Goal: Information Seeking & Learning: Learn about a topic

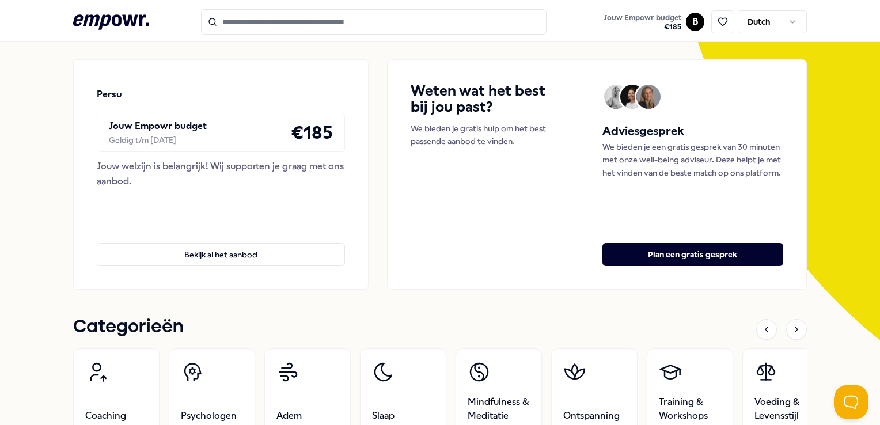
scroll to position [288, 0]
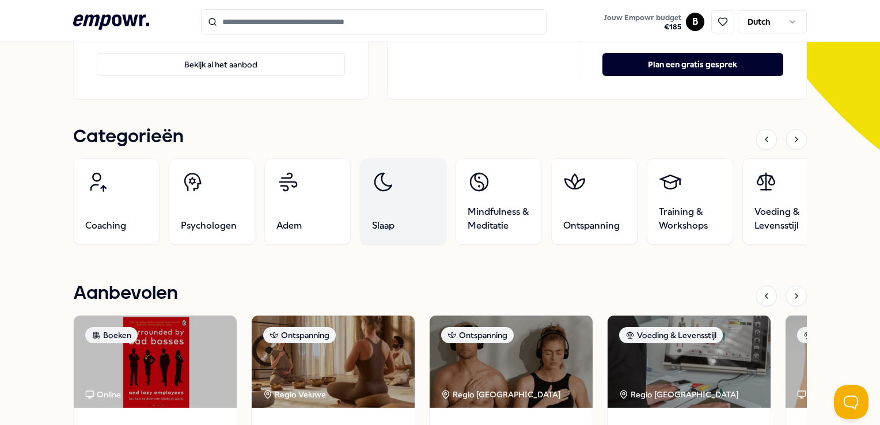
click at [397, 204] on link "Slaap" at bounding box center [403, 201] width 86 height 86
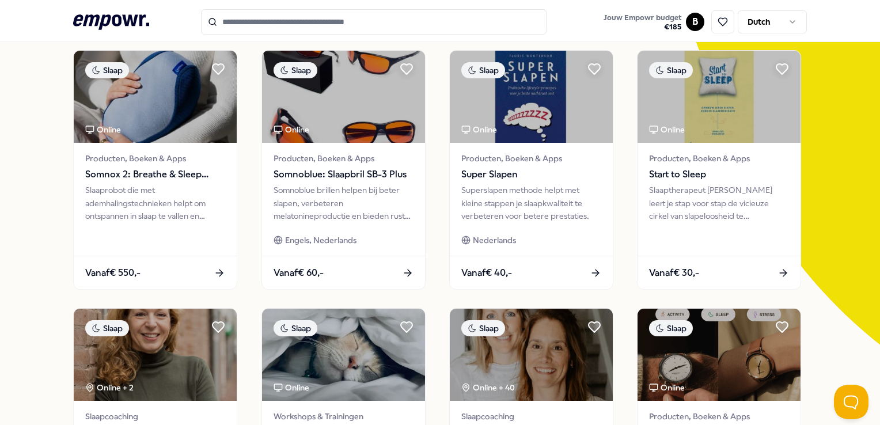
scroll to position [74, 0]
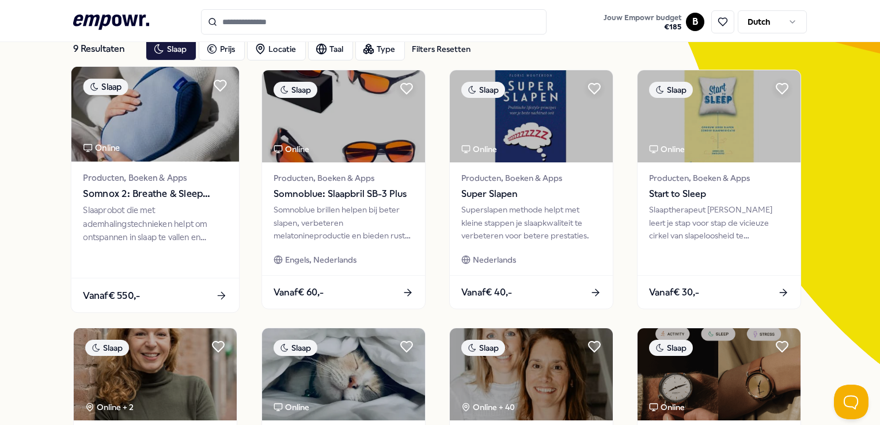
click at [176, 208] on div "Slaaprobot die met ademhalingstechnieken helpt om ontspannen in slaap te vallen…" at bounding box center [155, 224] width 144 height 40
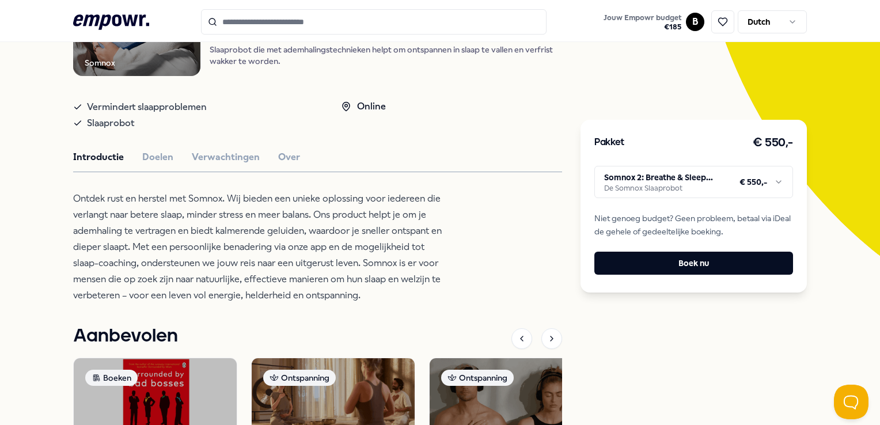
scroll to position [189, 0]
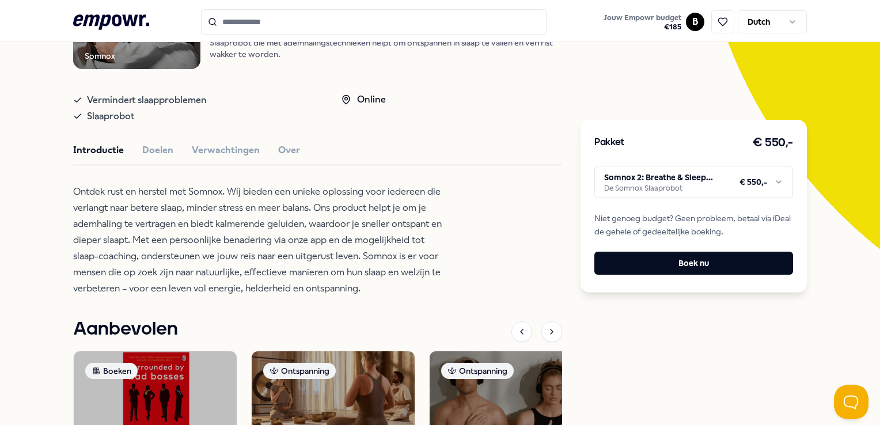
click at [698, 183] on html ".empowr-logo_svg__cls-1{fill:#03032f} Jouw Empowr budget € 185 B Dutch Alle cat…" at bounding box center [440, 212] width 880 height 425
click at [698, 182] on html ".empowr-logo_svg__cls-1{fill:#03032f} Jouw Empowr budget € 185 B Dutch Alle cat…" at bounding box center [440, 212] width 880 height 425
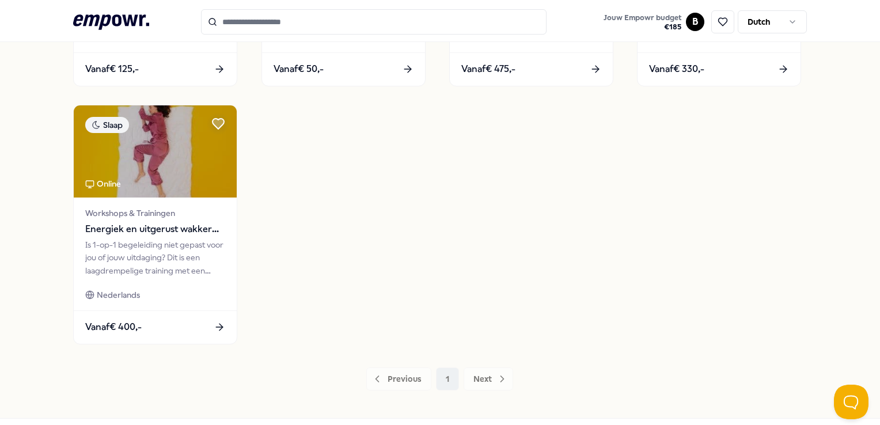
scroll to position [604, 0]
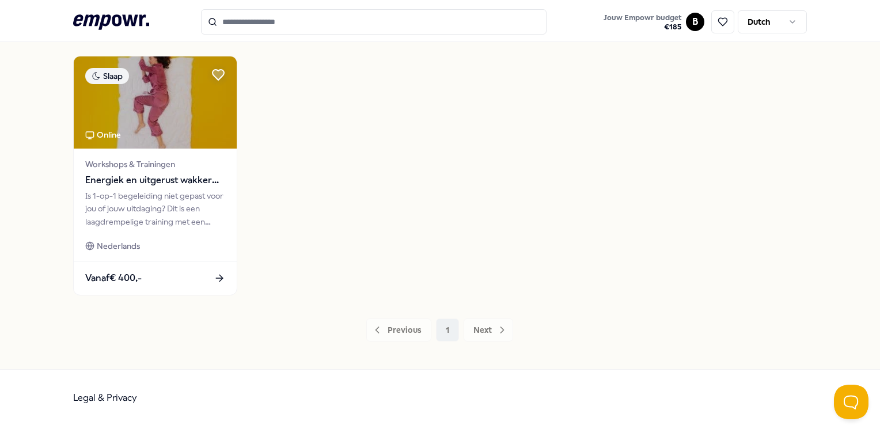
click at [502, 330] on div "Previous 1 Next" at bounding box center [439, 329] width 733 height 23
click at [489, 329] on div "Previous 1 Next" at bounding box center [439, 329] width 733 height 23
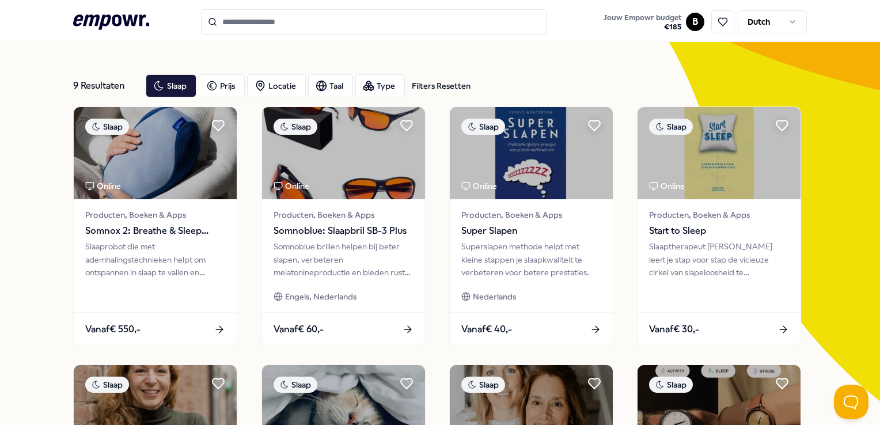
scroll to position [0, 0]
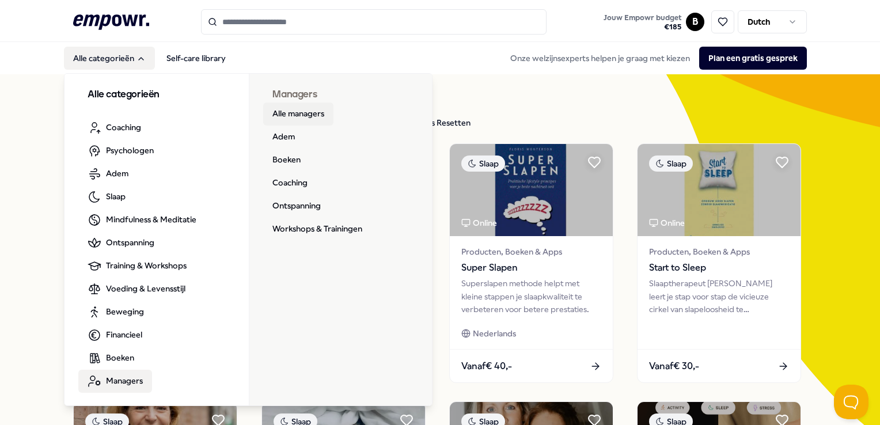
click at [299, 112] on link "Alle managers" at bounding box center [298, 113] width 70 height 23
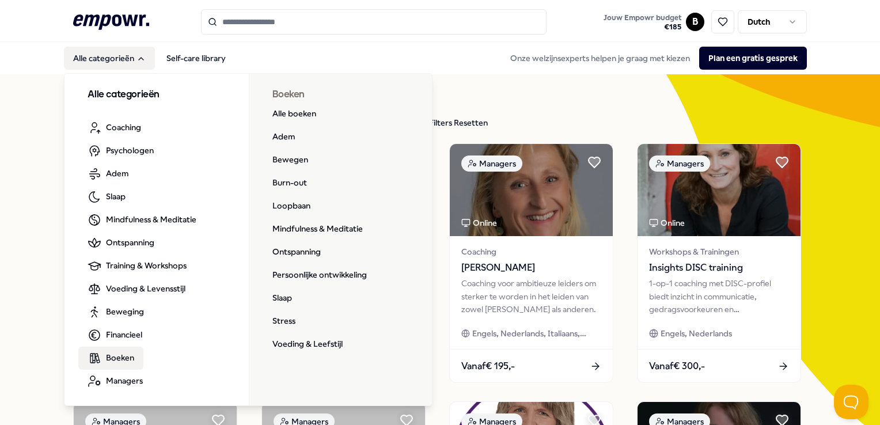
click at [113, 356] on span "Boeken" at bounding box center [120, 357] width 28 height 13
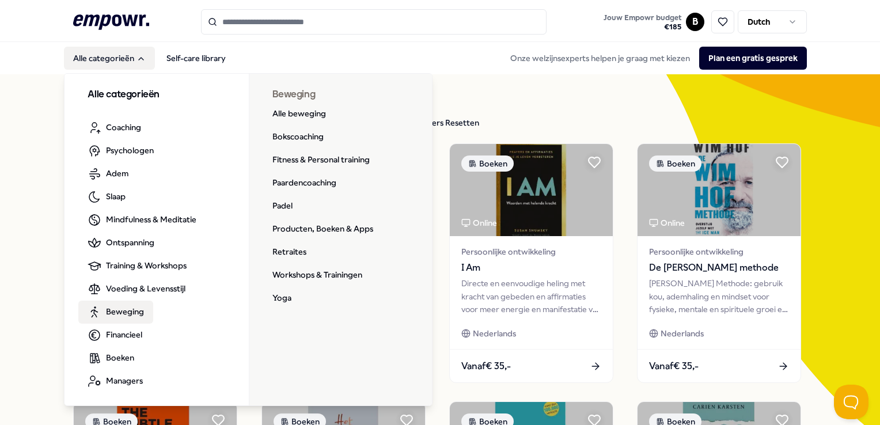
click at [116, 318] on span "Beweging" at bounding box center [125, 311] width 38 height 13
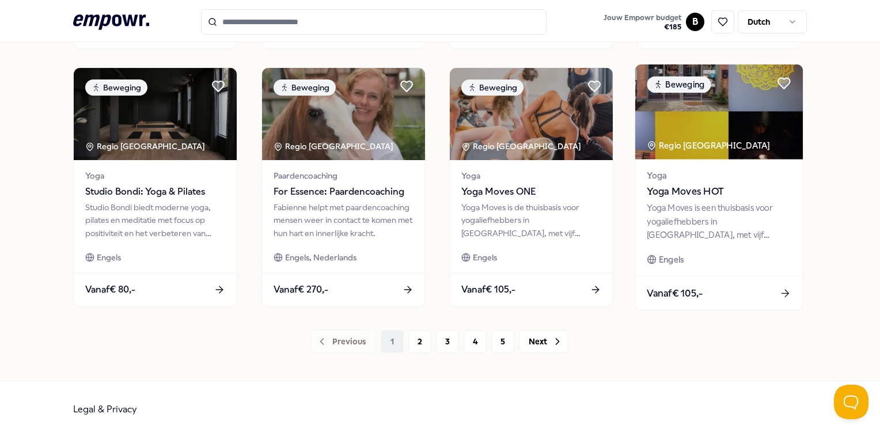
scroll to position [604, 0]
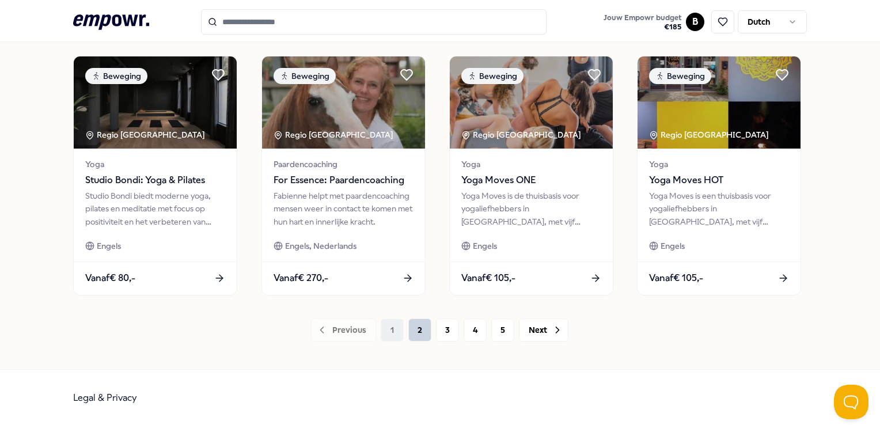
click at [415, 335] on button "2" at bounding box center [419, 329] width 23 height 23
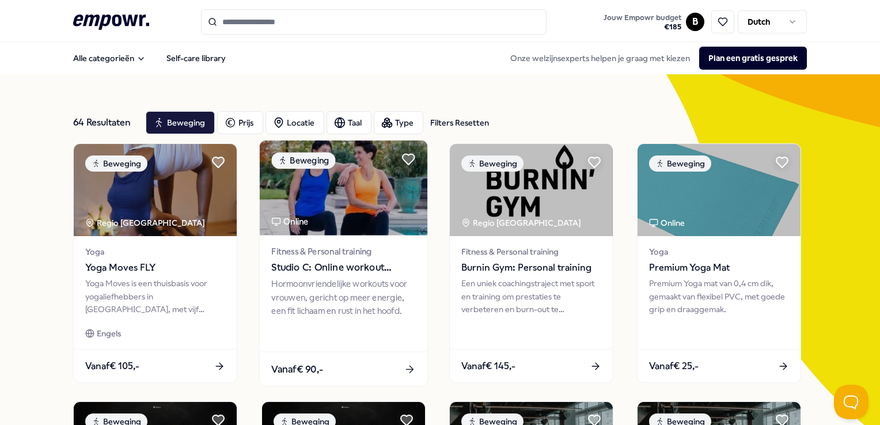
scroll to position [604, 0]
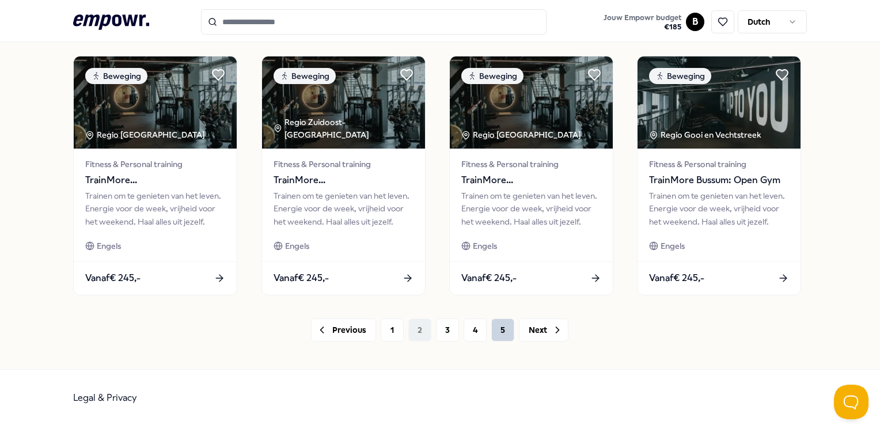
click at [501, 333] on button "5" at bounding box center [502, 329] width 23 height 23
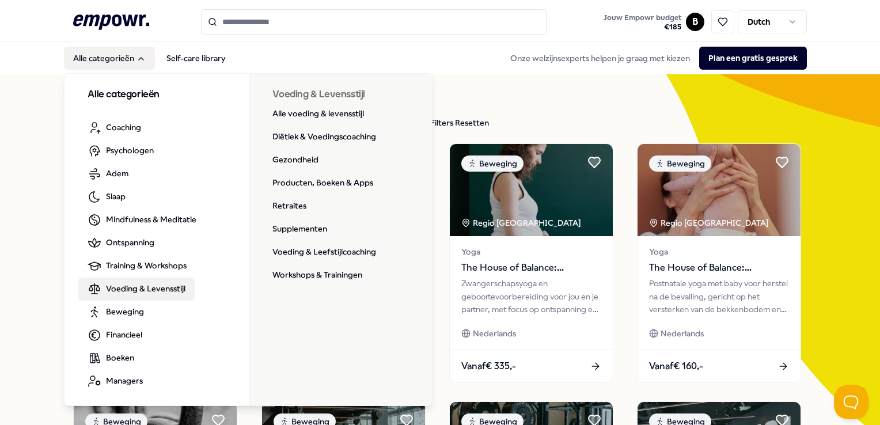
click at [123, 289] on span "Voeding & Levensstijl" at bounding box center [145, 288] width 79 height 13
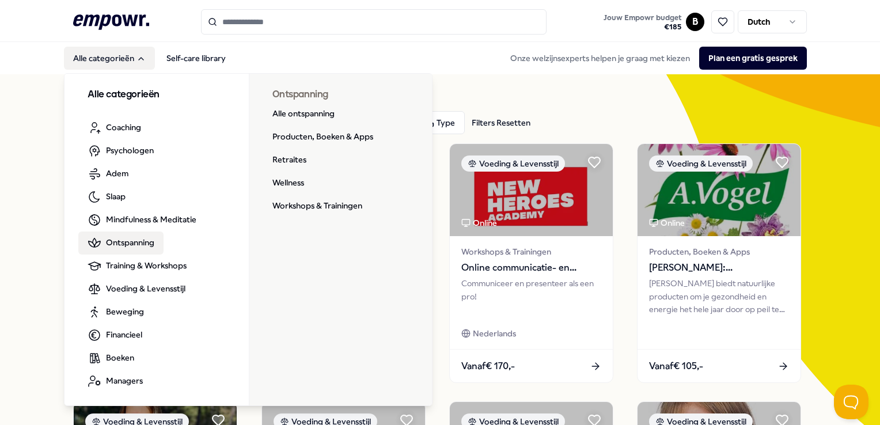
click at [131, 237] on span "Ontspanning" at bounding box center [130, 242] width 48 height 13
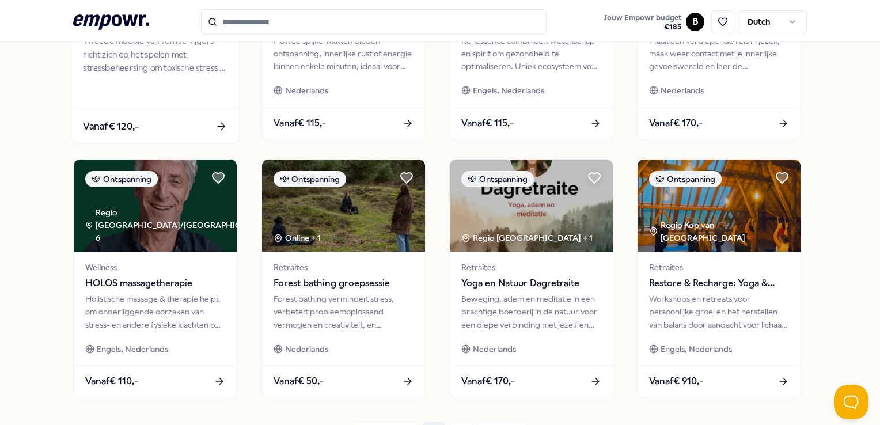
scroll to position [518, 0]
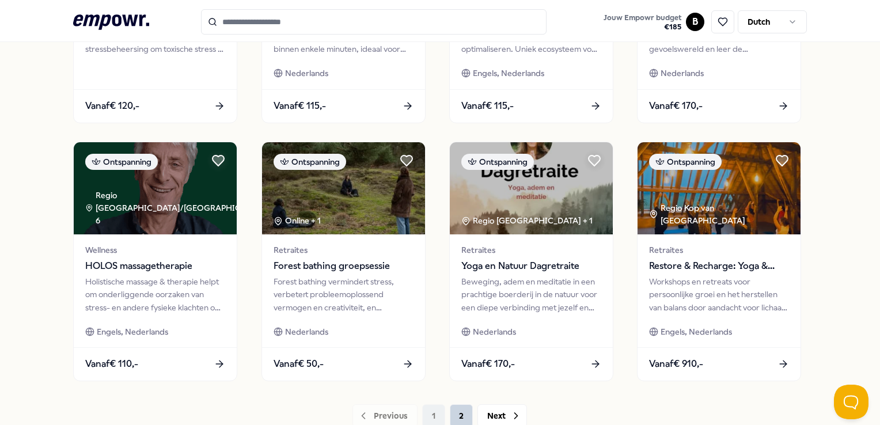
click at [458, 418] on button "2" at bounding box center [461, 415] width 23 height 23
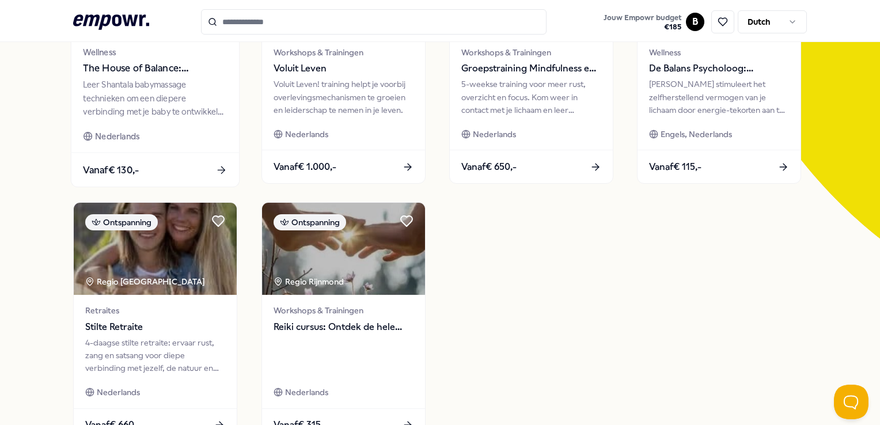
scroll to position [1, 0]
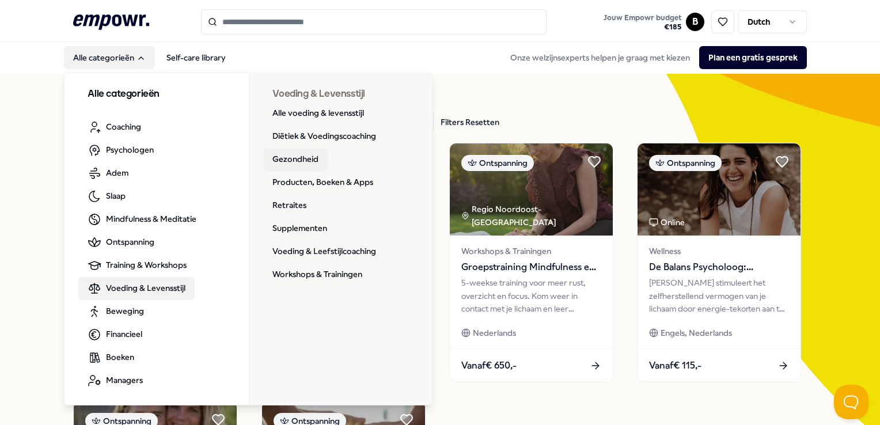
click at [305, 165] on link "Gezondheid" at bounding box center [295, 159] width 64 height 23
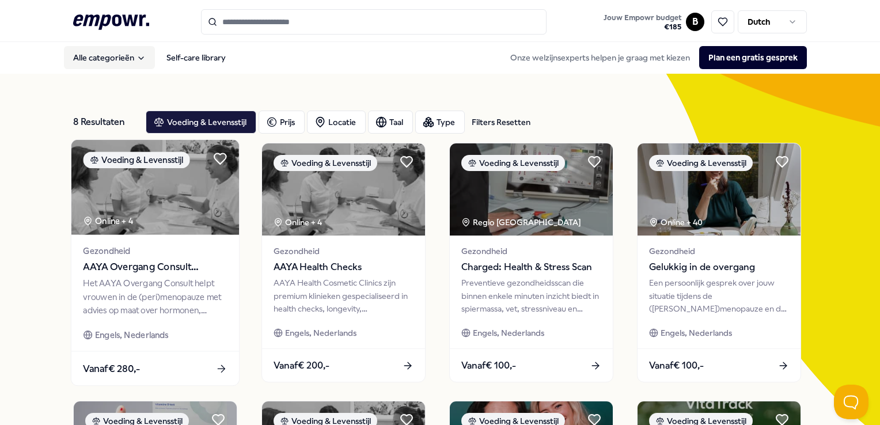
scroll to position [288, 0]
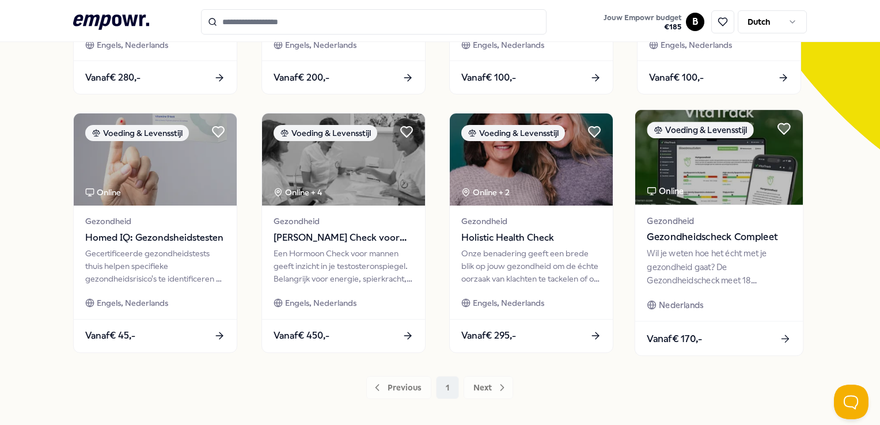
click at [706, 270] on div "Wil je weten hoe het écht met je gezondheid gaat? De Gezondheidscheck meet 18 b…" at bounding box center [719, 267] width 144 height 40
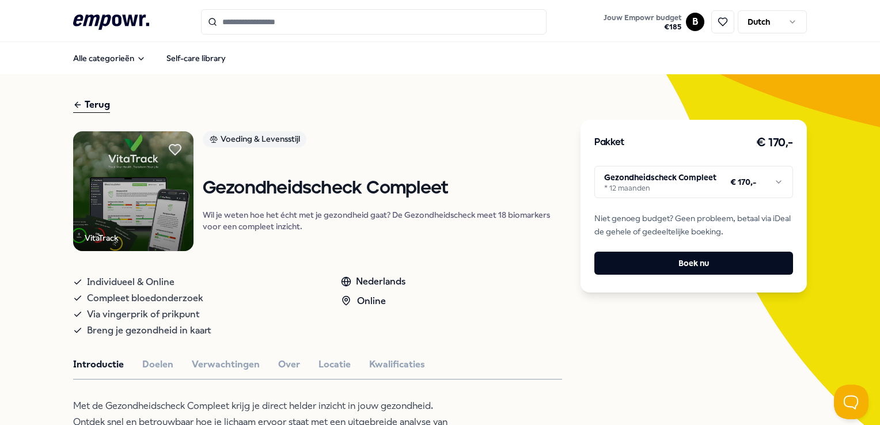
scroll to position [345, 0]
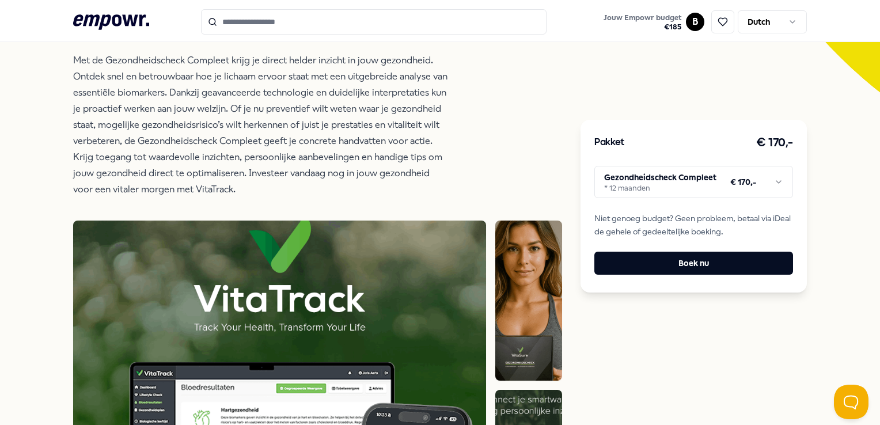
click at [709, 181] on html ".empowr-logo_svg__cls-1{fill:#03032f} Jouw Empowr budget € 185 B Dutch Alle cat…" at bounding box center [440, 212] width 880 height 425
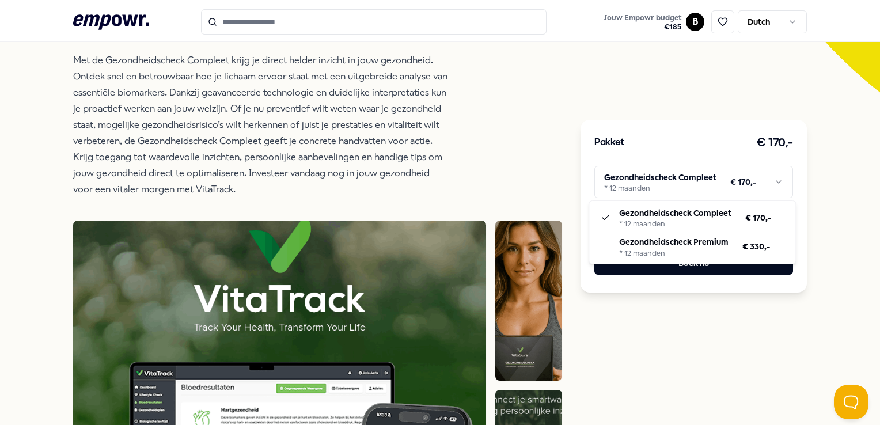
click at [709, 181] on html ".empowr-logo_svg__cls-1{fill:#03032f} Jouw Empowr budget € 185 B Dutch Alle cat…" at bounding box center [440, 212] width 880 height 425
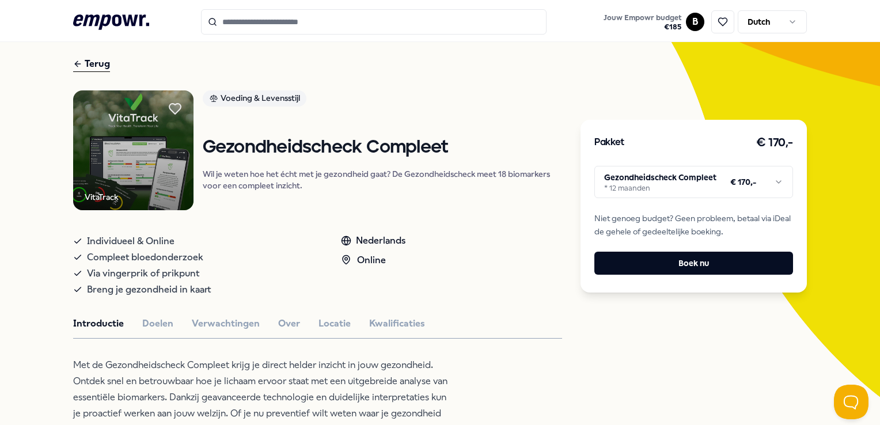
scroll to position [0, 0]
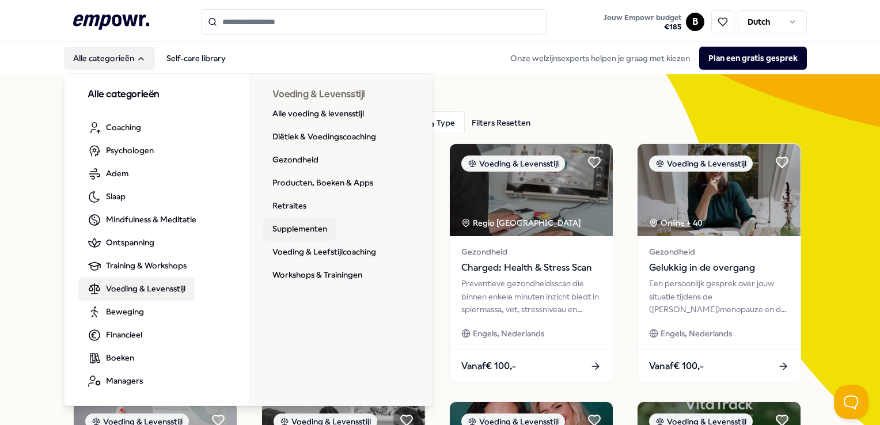
click at [285, 230] on link "Supplementen" at bounding box center [299, 229] width 73 height 23
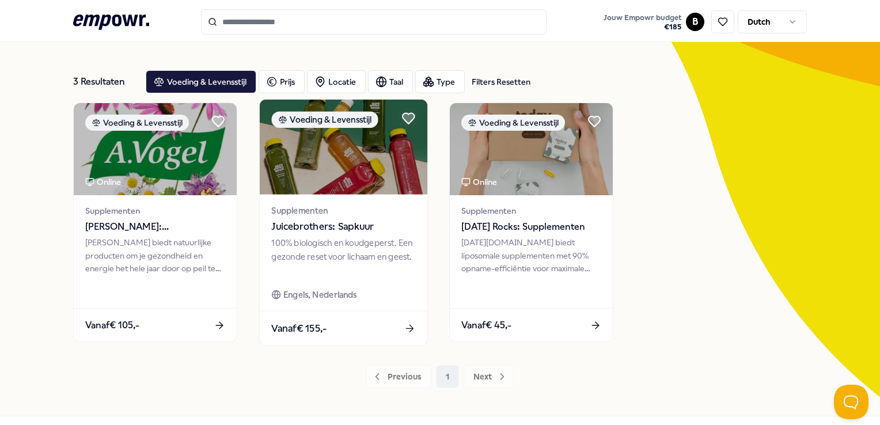
scroll to position [58, 0]
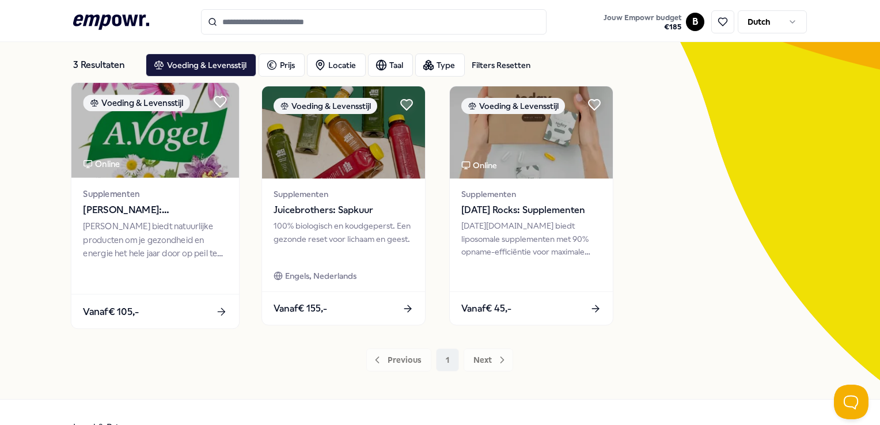
click at [159, 231] on div "[PERSON_NAME] biedt natuurlijke producten om je gezondheid en energie het hele …" at bounding box center [155, 240] width 144 height 40
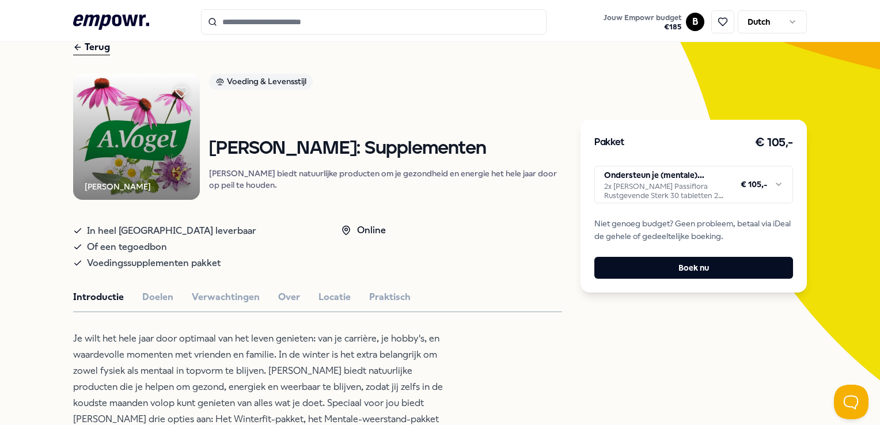
click at [635, 180] on html ".empowr-logo_svg__cls-1{fill:#03032f} Jouw Empowr budget € 185 B Dutch Alle cat…" at bounding box center [440, 212] width 880 height 425
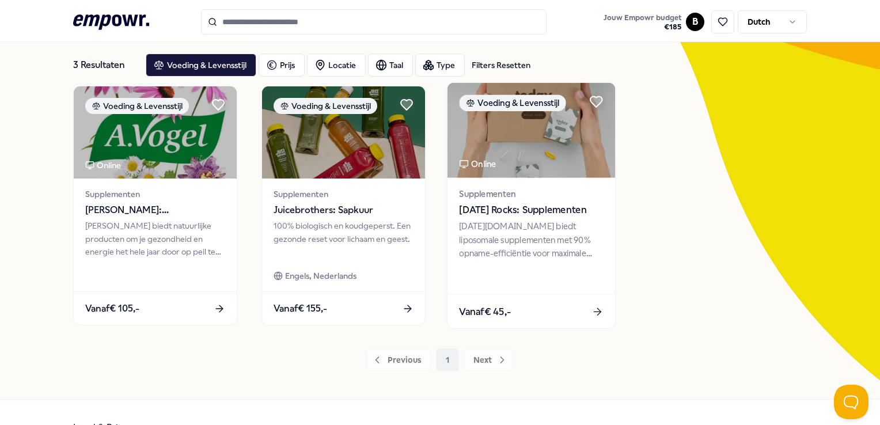
click at [448, 147] on img at bounding box center [531, 130] width 168 height 95
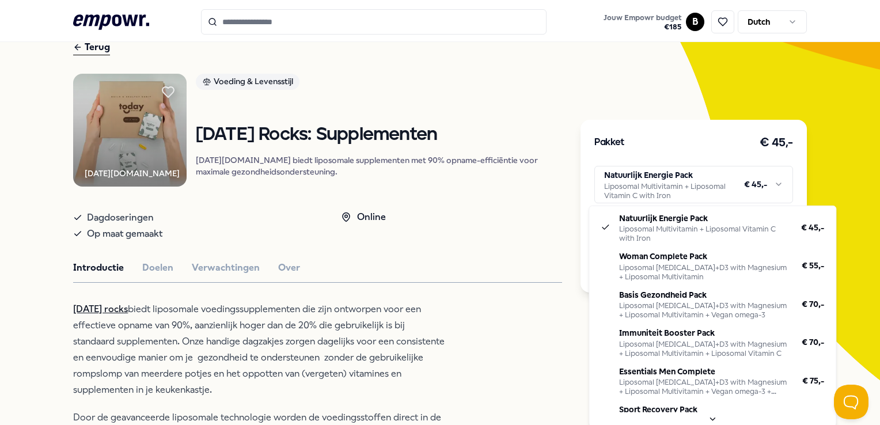
click at [682, 176] on html ".empowr-logo_svg__cls-1{fill:#03032f} Jouw Empowr budget € 185 B Dutch Alle cat…" at bounding box center [440, 212] width 880 height 425
